Goal: Register for event/course

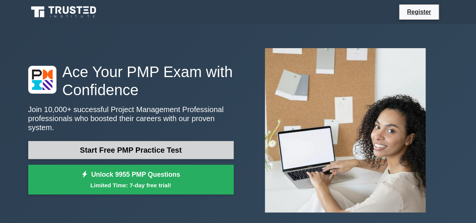
click at [189, 148] on link "Start Free PMP Practice Test" at bounding box center [130, 150] width 205 height 18
